Goal: Task Accomplishment & Management: Manage account settings

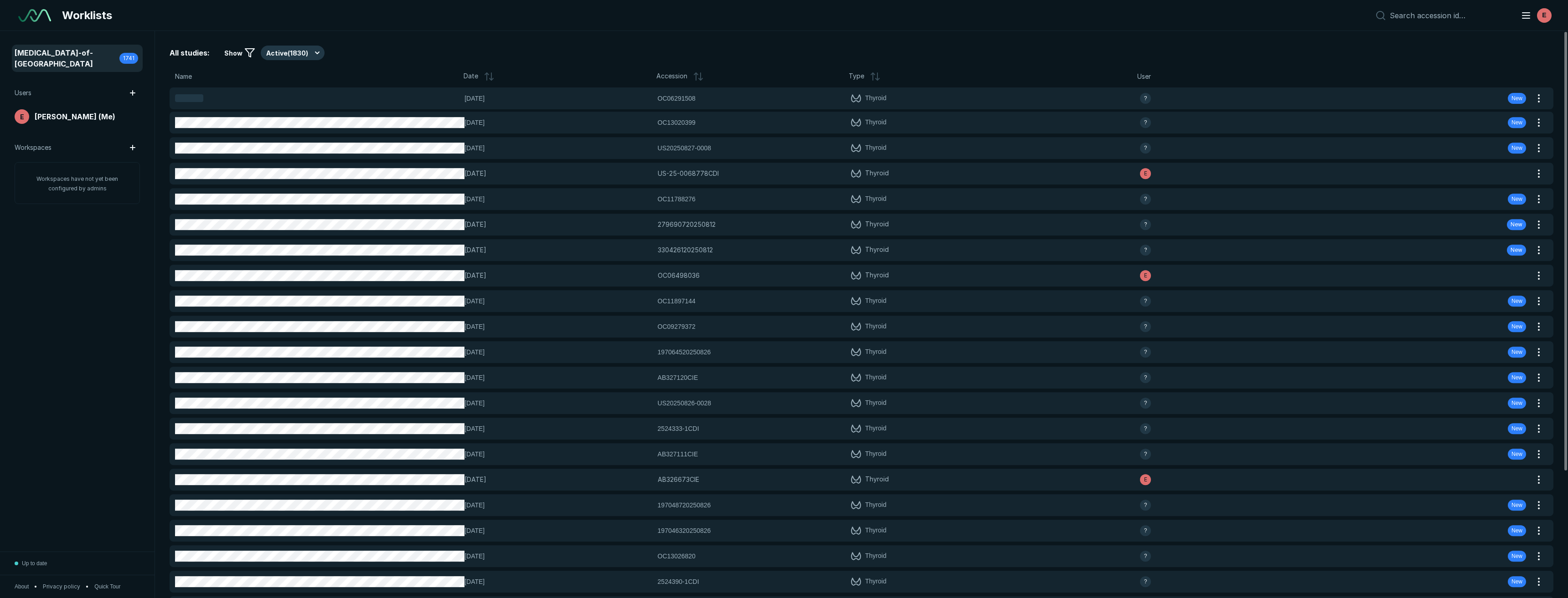
scroll to position [3558, 7399]
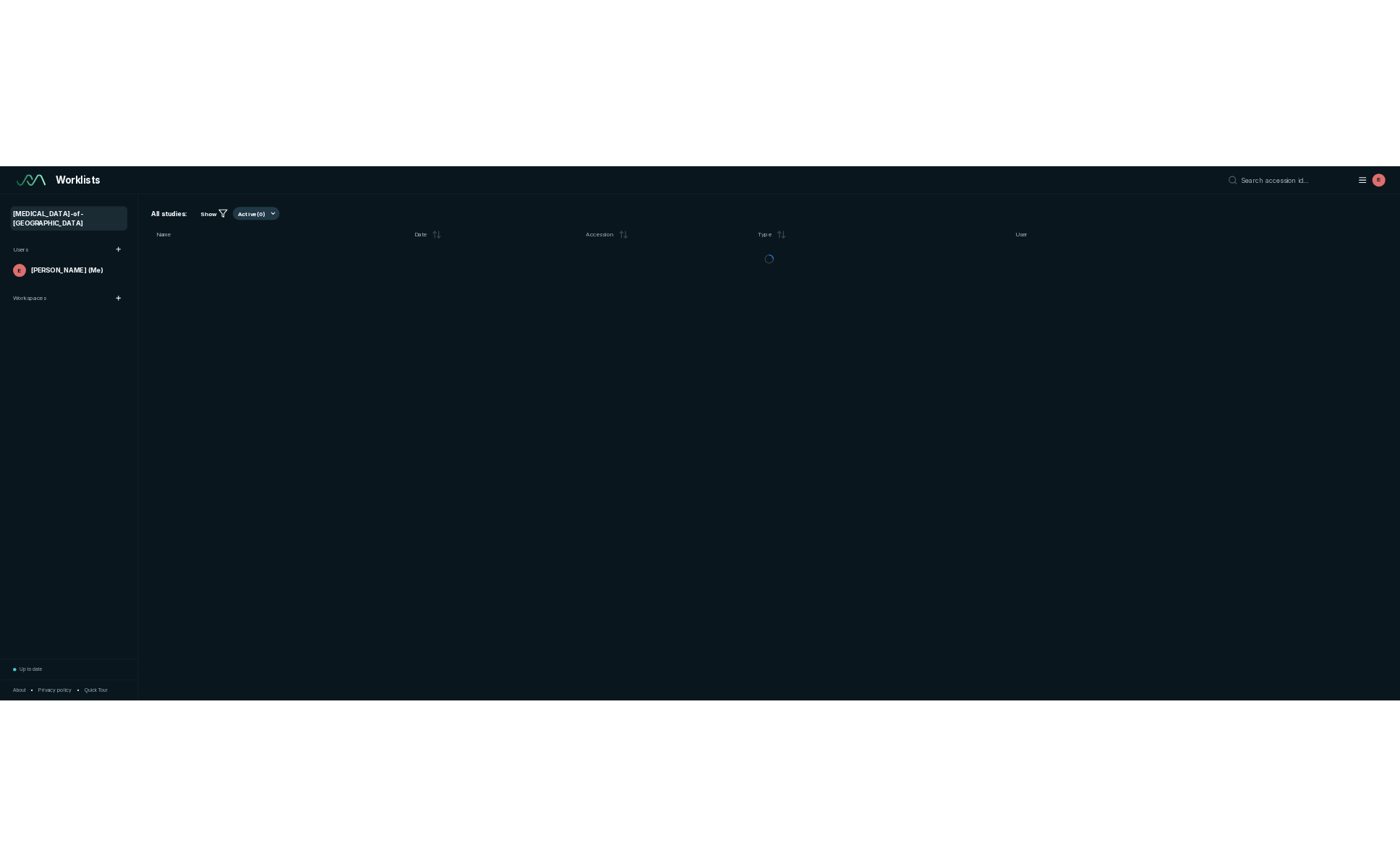
scroll to position [5646, 11736]
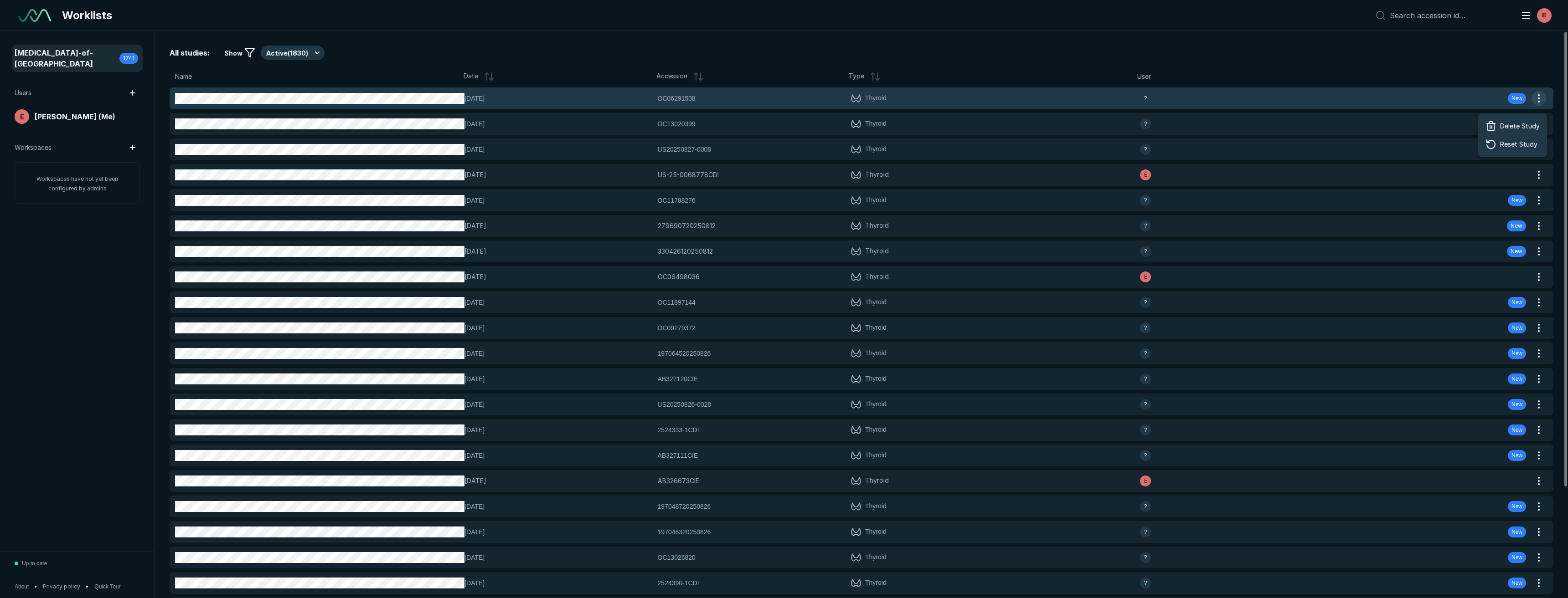
click at [1542, 97] on button "button" at bounding box center [1539, 99] width 15 height 15
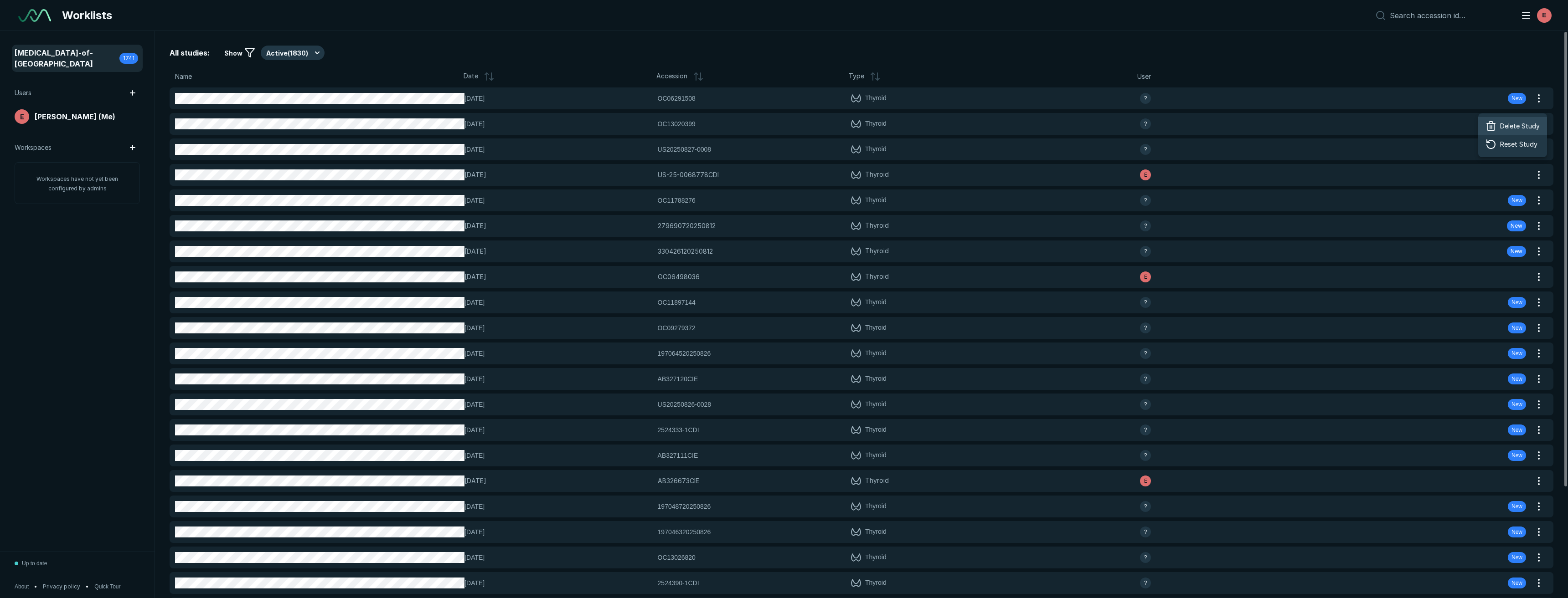
click at [1507, 127] on span "Delete Study" at bounding box center [1519, 126] width 40 height 10
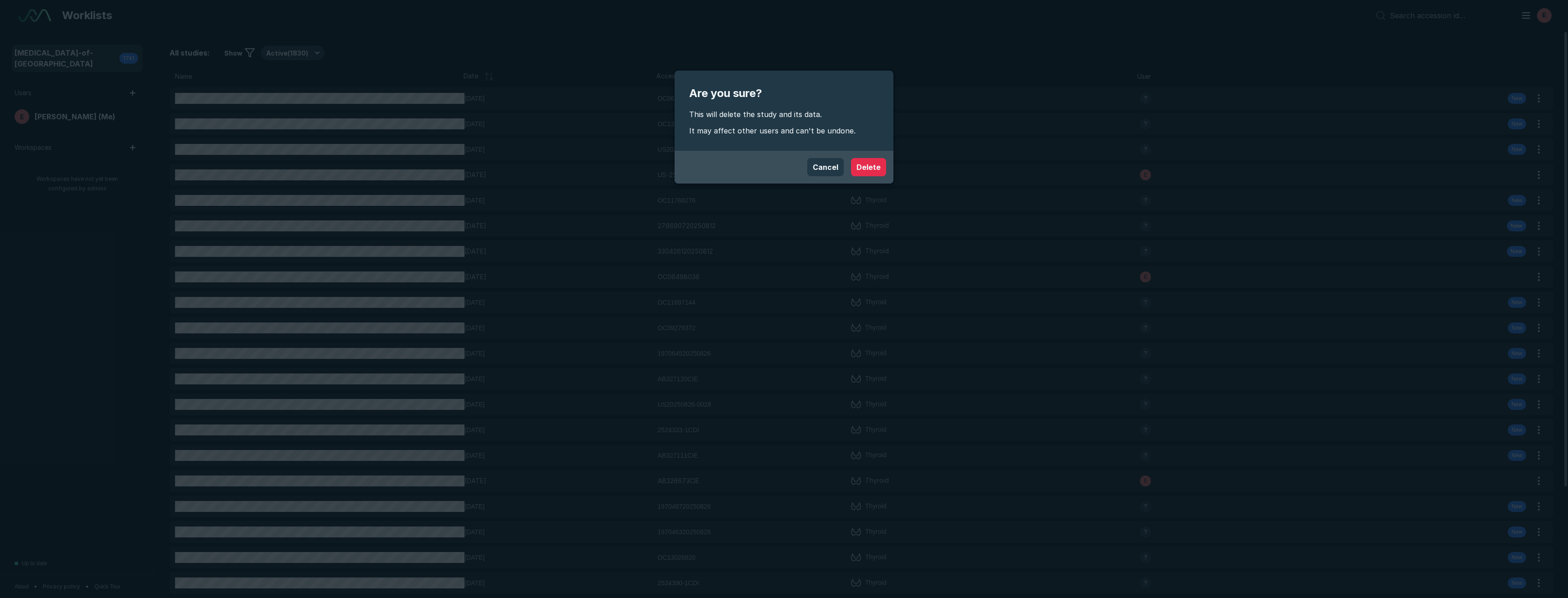
click at [870, 163] on button "Delete" at bounding box center [869, 167] width 35 height 18
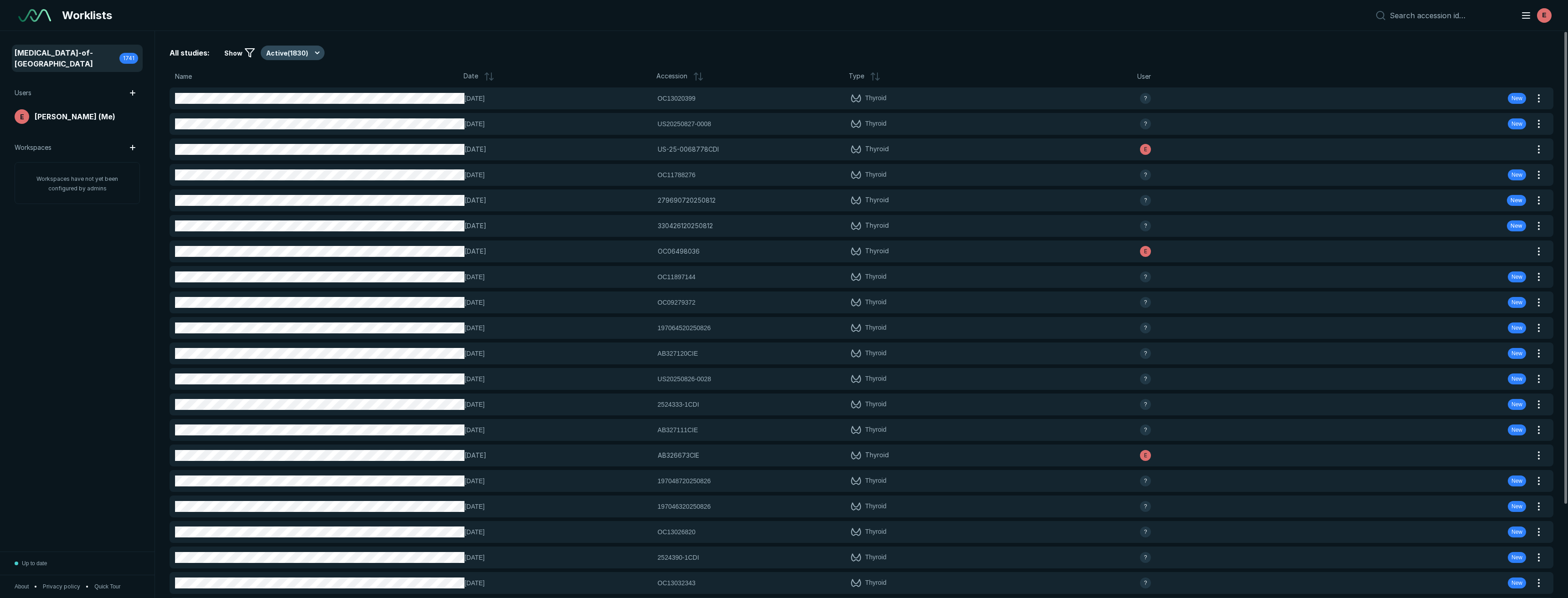
click at [314, 54] on button "Active ( 1830 )" at bounding box center [292, 53] width 64 height 15
click at [303, 99] on span "Completed ( 9 )" at bounding box center [292, 97] width 43 height 10
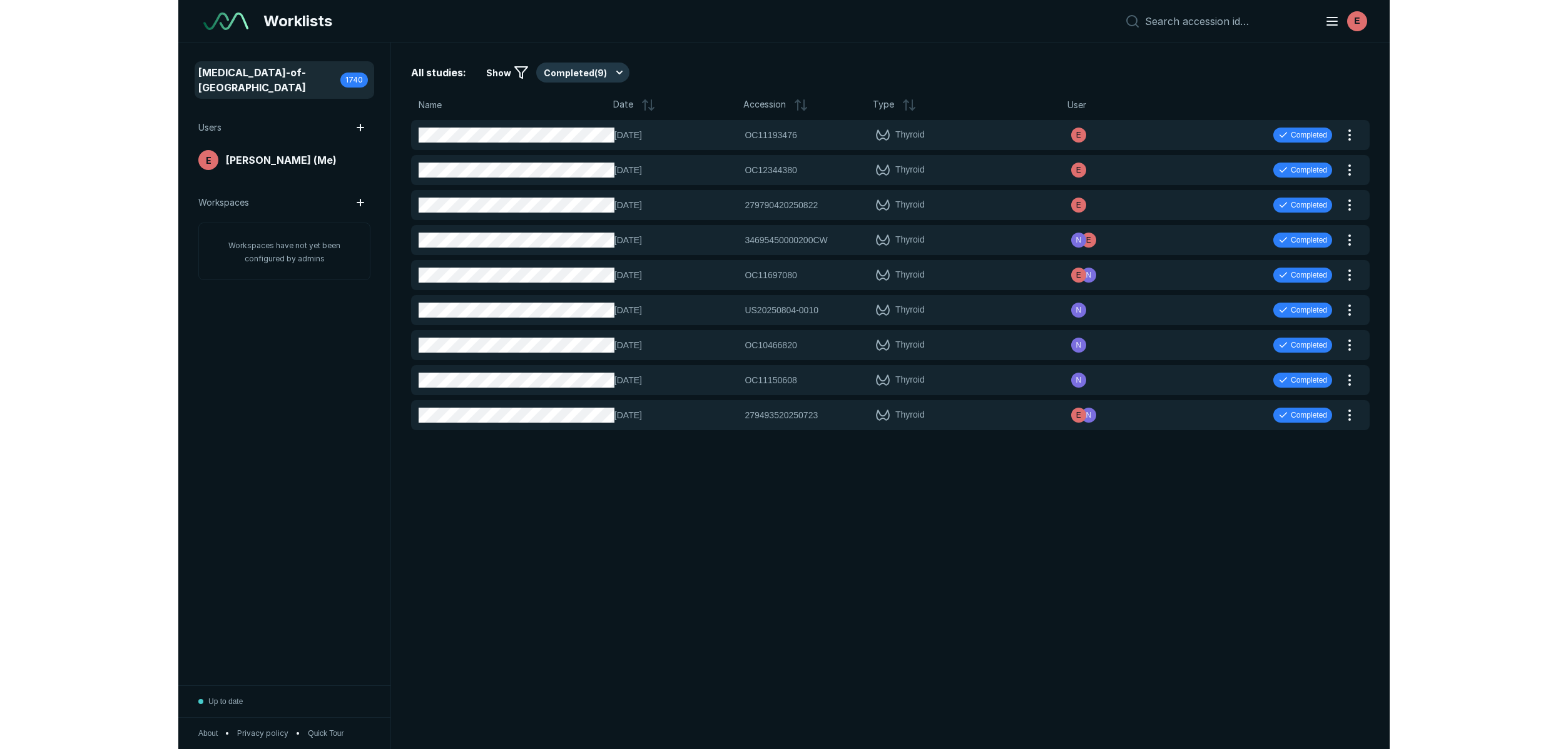
scroll to position [4383, 2562]
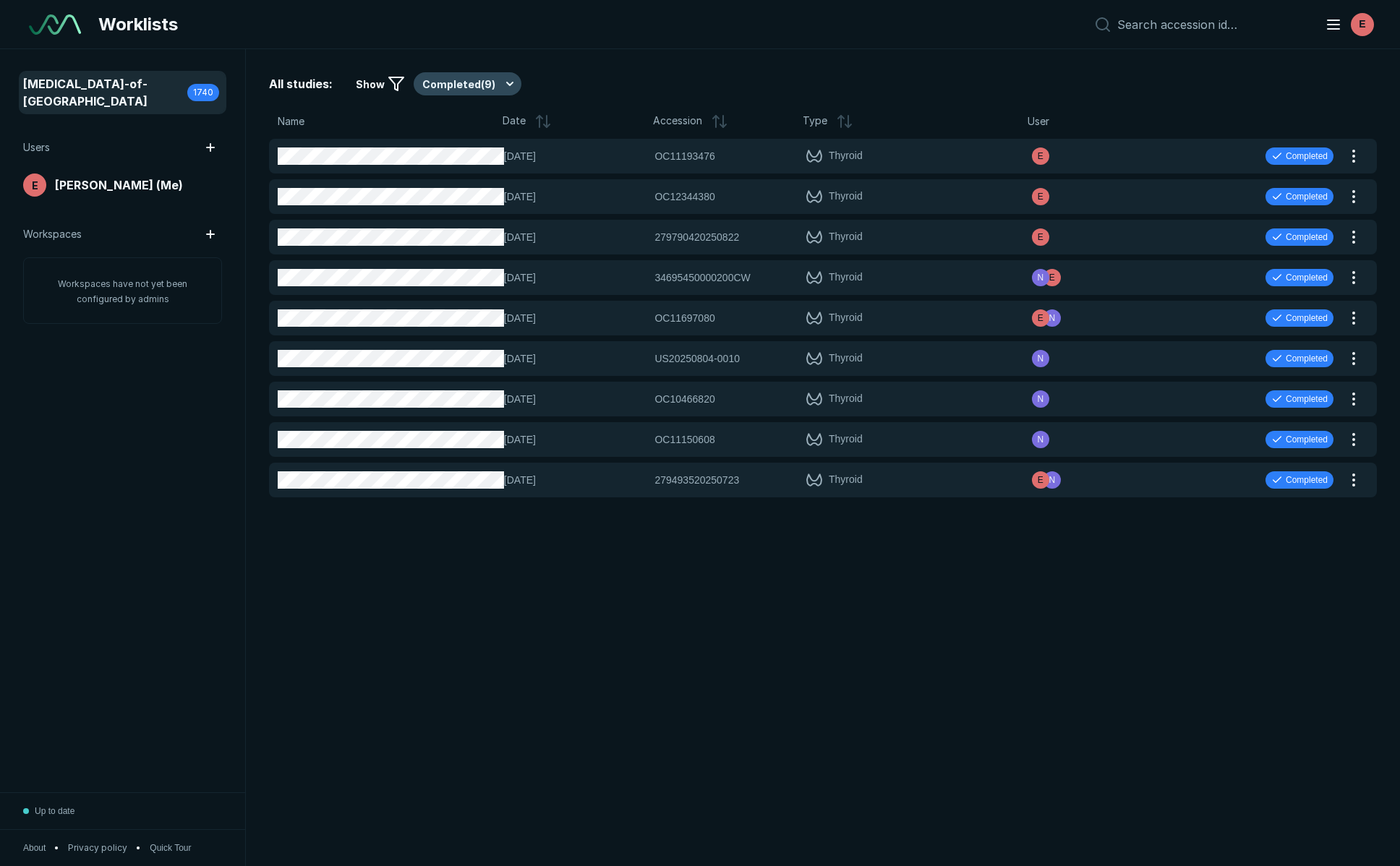
click at [490, 81] on button "Completed ( 9 )" at bounding box center [467, 84] width 108 height 23
click at [480, 131] on span "Active ( 1829 )" at bounding box center [461, 127] width 62 height 15
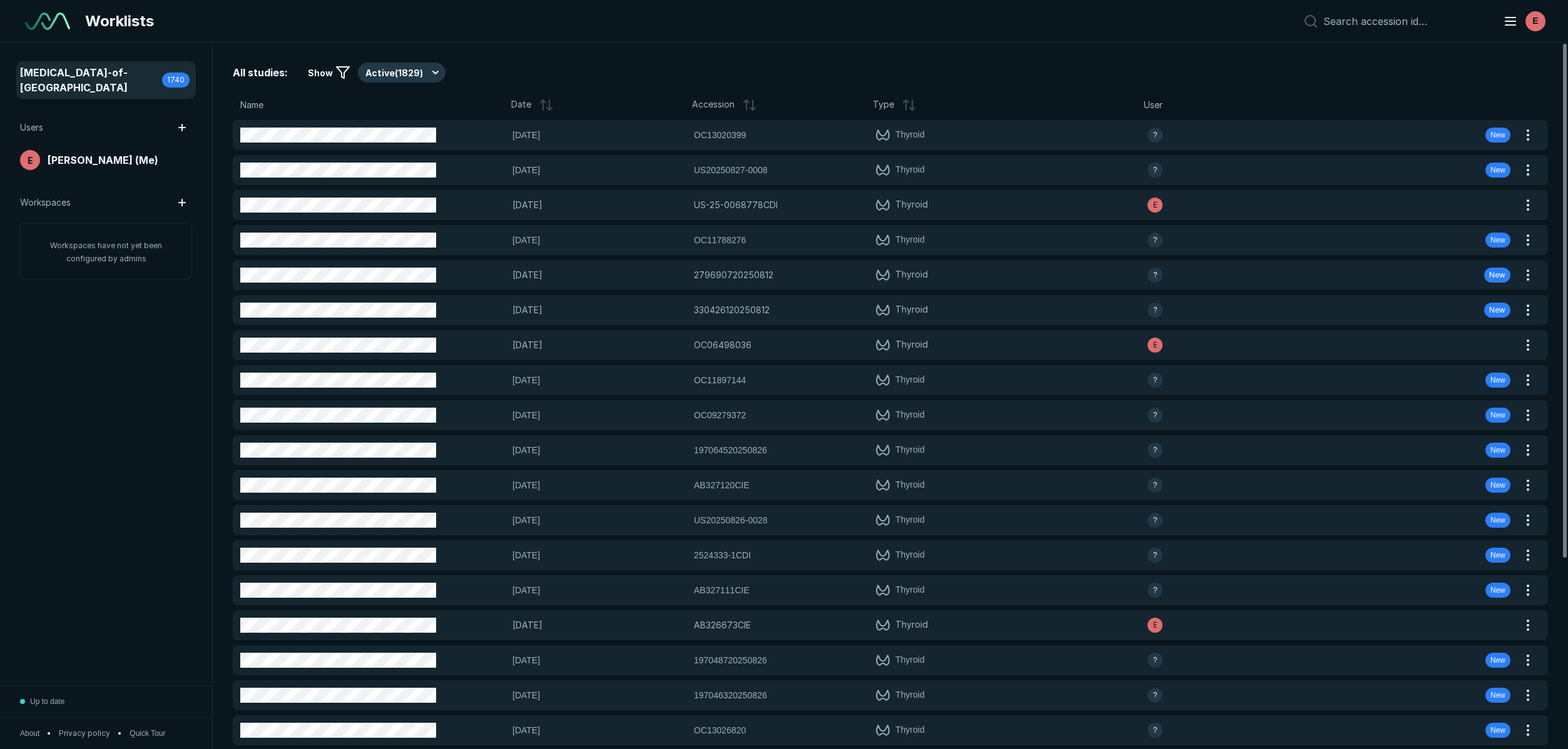
scroll to position [4760, 8662]
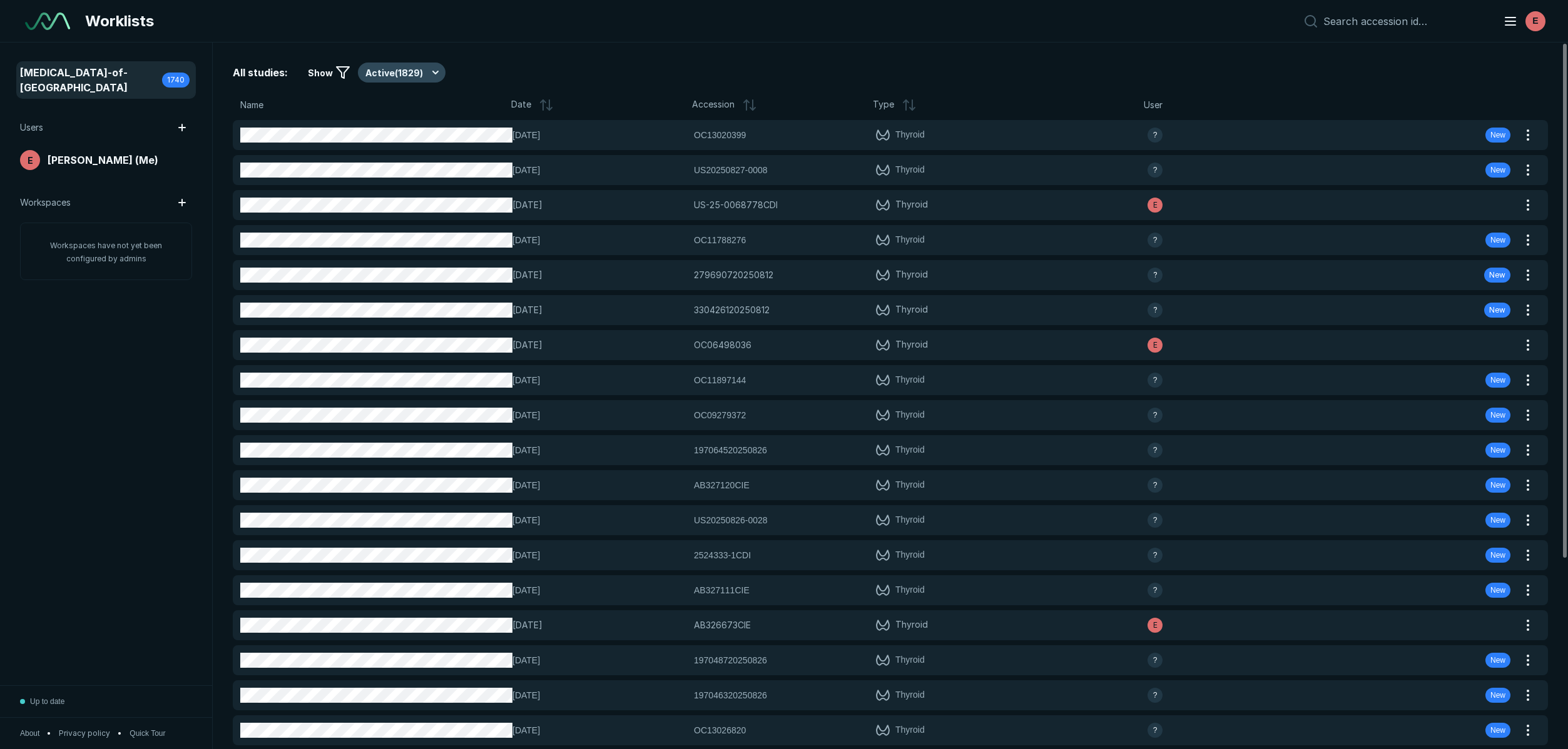
click at [396, 71] on button "Active ( 1829 )" at bounding box center [401, 73] width 88 height 20
click at [393, 131] on span "Completed ( 9 )" at bounding box center [401, 134] width 58 height 13
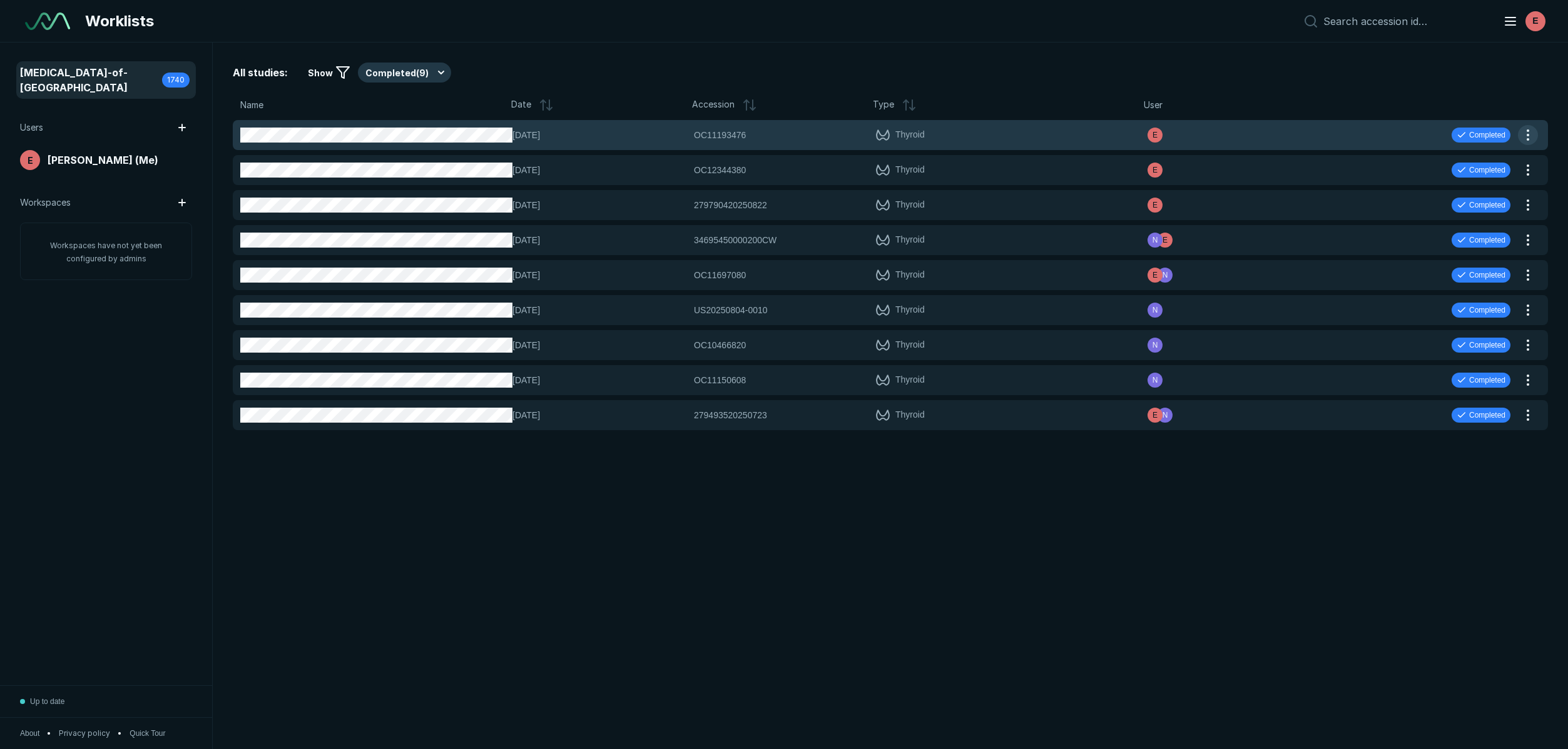
click at [1525, 133] on button "button" at bounding box center [1528, 135] width 20 height 20
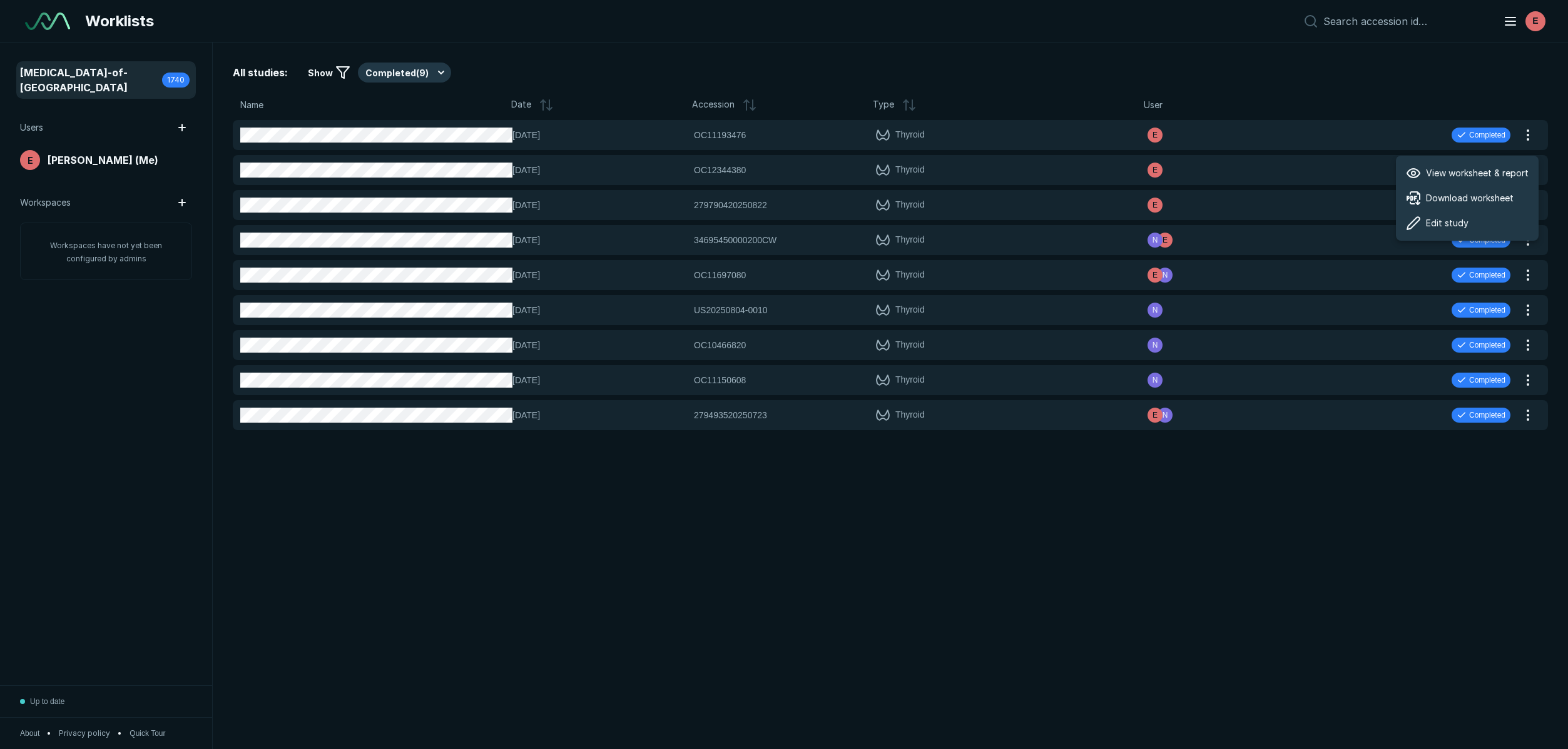
click at [1333, 71] on div "All studies: Show Completed ( 9 )" at bounding box center [891, 73] width 1315 height 20
